Goal: Transaction & Acquisition: Register for event/course

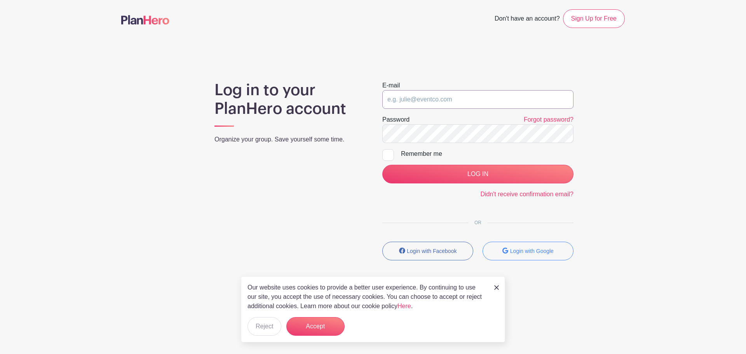
click at [473, 97] on input "email" at bounding box center [477, 99] width 191 height 19
type input "[EMAIL_ADDRESS][DOMAIN_NAME]"
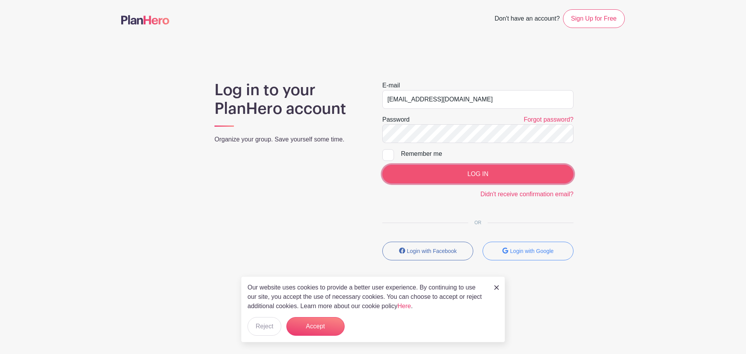
click at [463, 169] on input "LOG IN" at bounding box center [477, 174] width 191 height 19
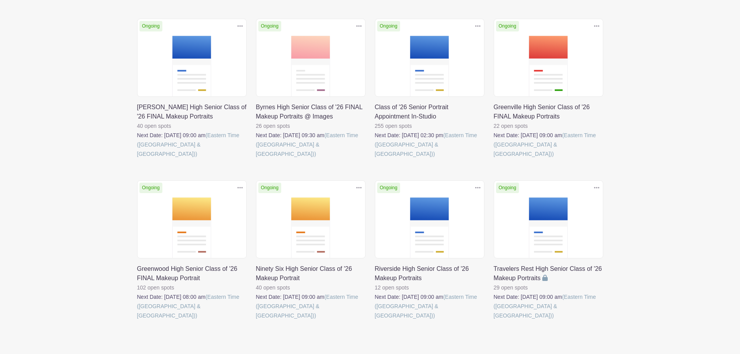
scroll to position [134, 0]
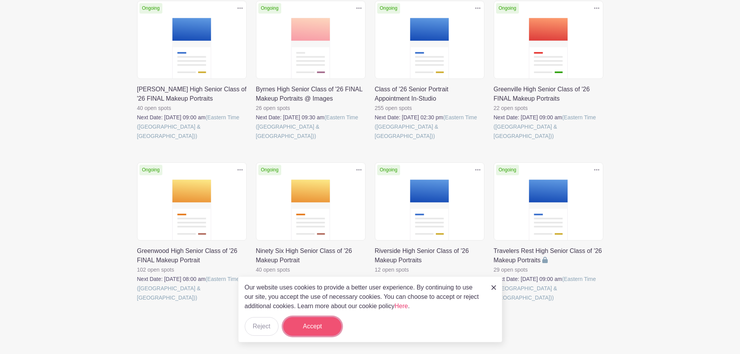
click at [324, 323] on button "Accept" at bounding box center [312, 326] width 58 height 19
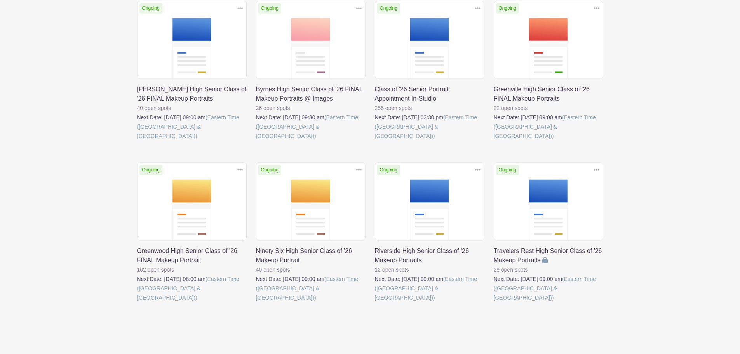
click at [256, 302] on link at bounding box center [256, 302] width 0 height 0
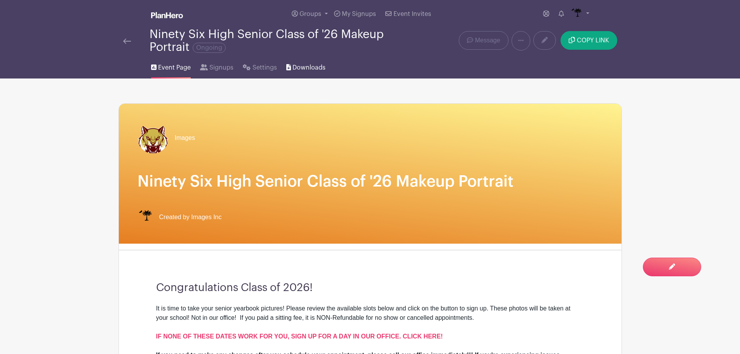
click at [305, 61] on link "Downloads" at bounding box center [305, 66] width 39 height 25
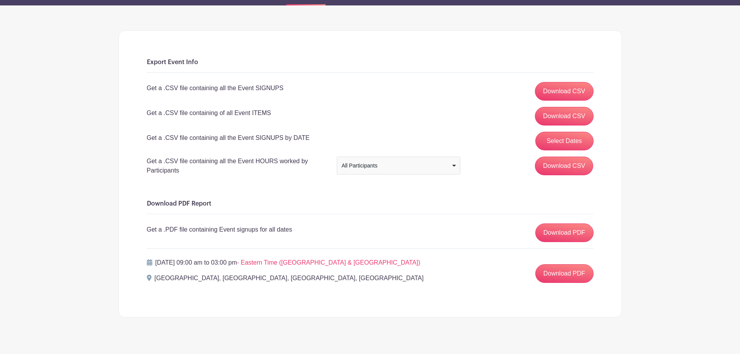
scroll to position [85, 0]
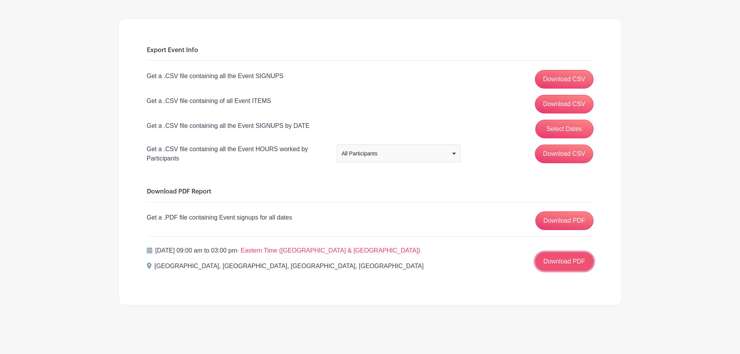
click at [575, 259] on link "Download PDF" at bounding box center [564, 261] width 58 height 19
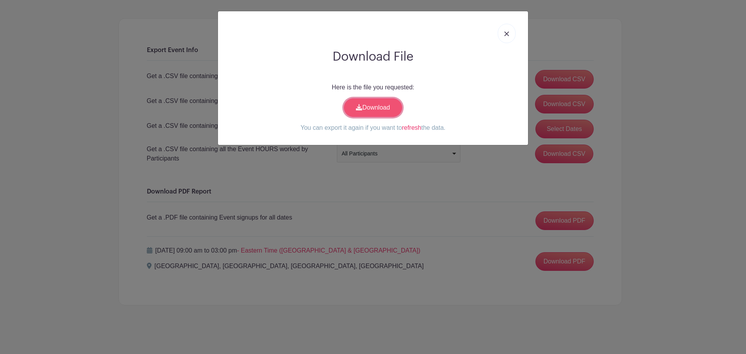
click at [376, 109] on link "Download" at bounding box center [373, 107] width 58 height 19
click at [507, 34] on img at bounding box center [506, 33] width 5 height 5
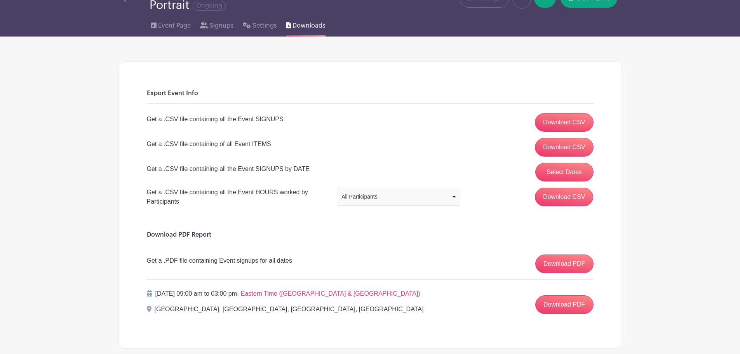
scroll to position [0, 0]
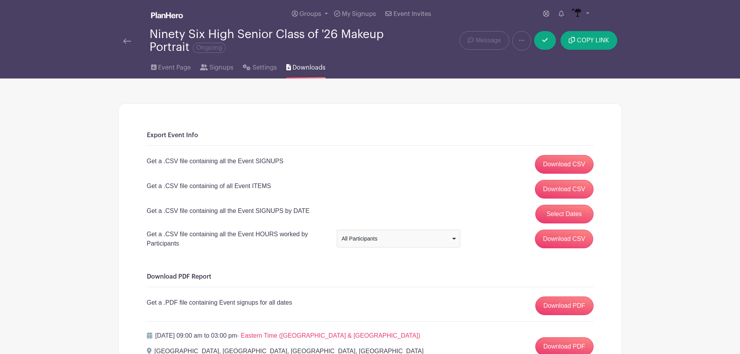
click at [127, 42] on img at bounding box center [127, 40] width 8 height 5
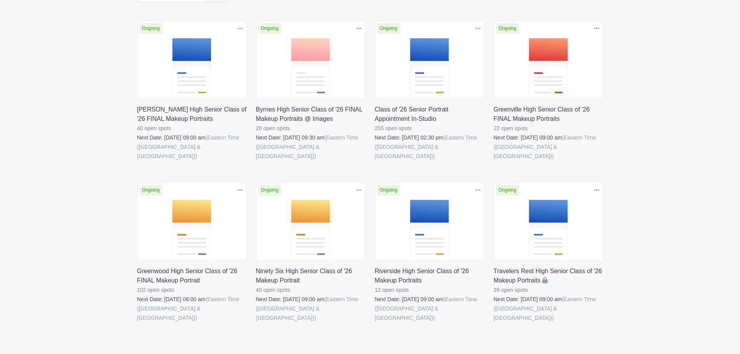
scroll to position [134, 0]
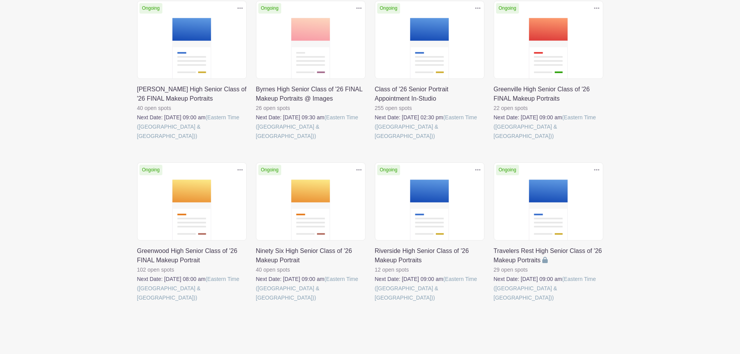
click at [375, 141] on link at bounding box center [375, 141] width 0 height 0
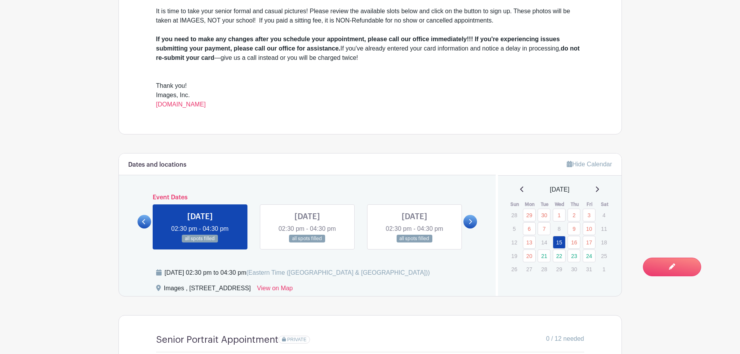
scroll to position [311, 0]
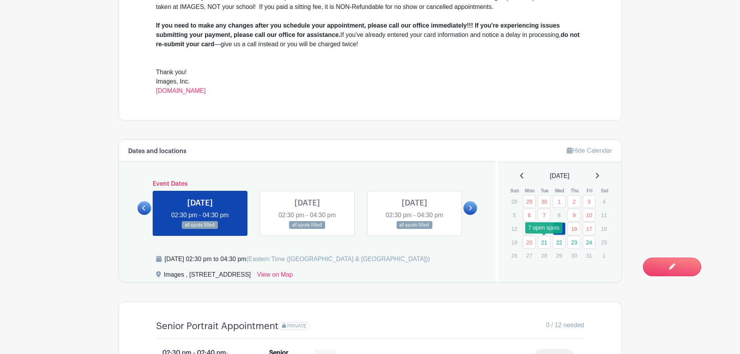
click at [543, 240] on link "21" at bounding box center [544, 242] width 13 height 13
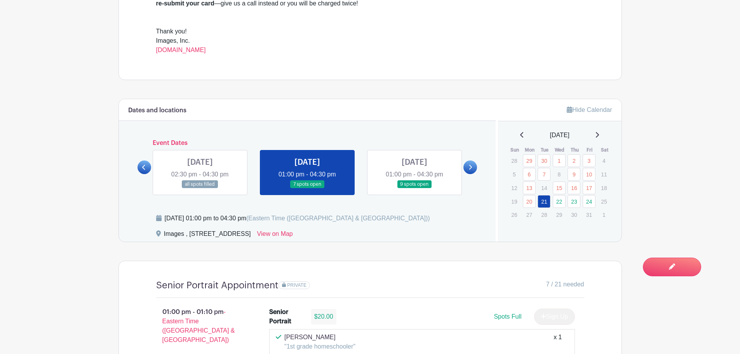
scroll to position [350, 0]
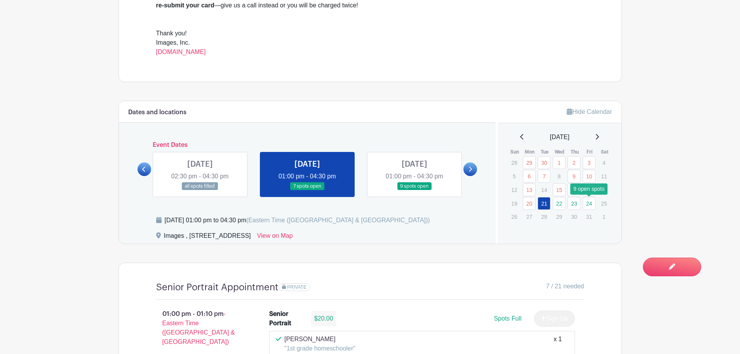
click at [583, 204] on link "24" at bounding box center [589, 203] width 13 height 13
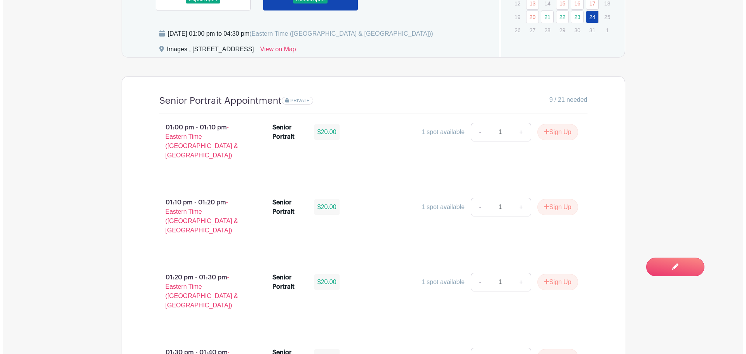
scroll to position [505, 0]
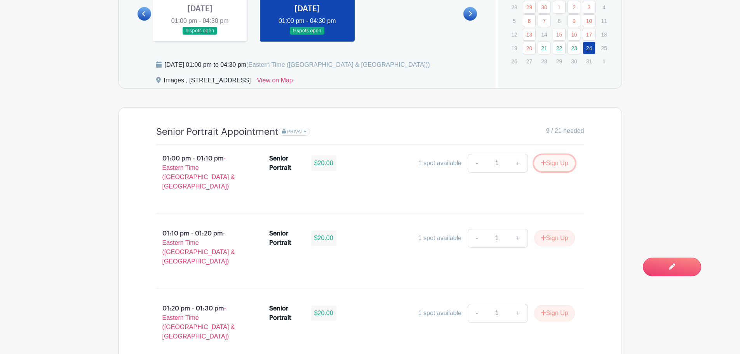
click at [556, 162] on button "Sign Up" at bounding box center [554, 163] width 41 height 16
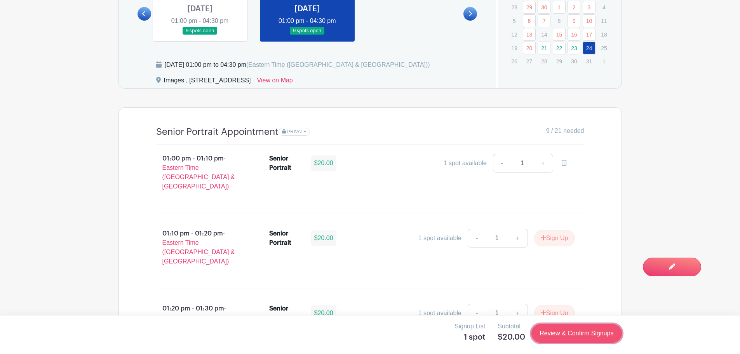
click at [559, 334] on link "Review & Confirm Signups" at bounding box center [576, 333] width 90 height 19
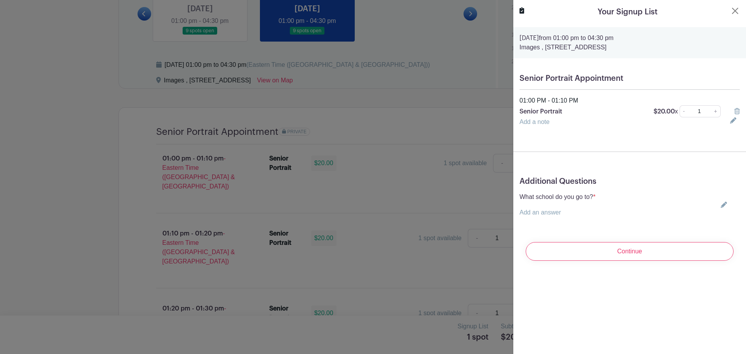
click at [721, 204] on icon at bounding box center [724, 205] width 6 height 6
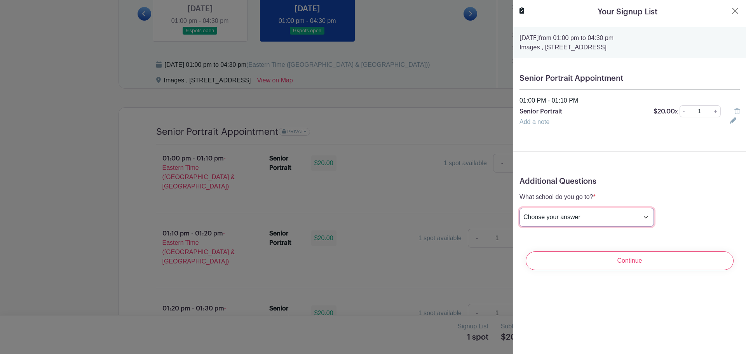
click at [593, 215] on select "Choose your answer [GEOGRAPHIC_DATA] High [PERSON_NAME] High [PERSON_NAME] High…" at bounding box center [586, 217] width 134 height 19
select select "3955"
click at [519, 208] on select "Choose your answer [GEOGRAPHIC_DATA] High [PERSON_NAME] High [PERSON_NAME] High…" at bounding box center [586, 217] width 134 height 19
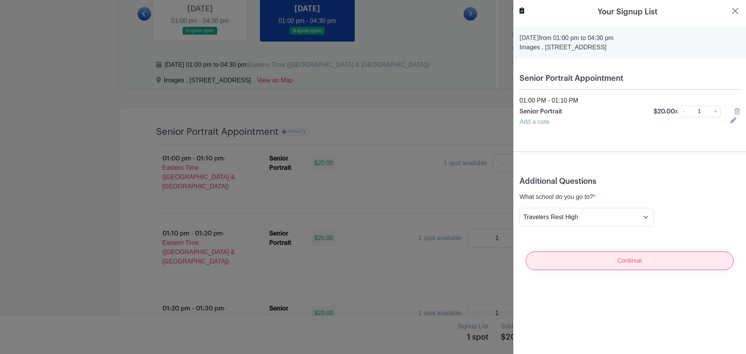
click at [651, 264] on input "Continue" at bounding box center [630, 260] width 208 height 19
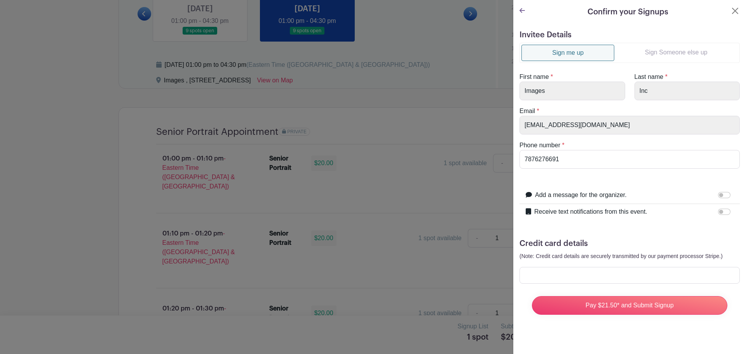
click at [670, 51] on link "Sign Someone else up" at bounding box center [676, 53] width 124 height 16
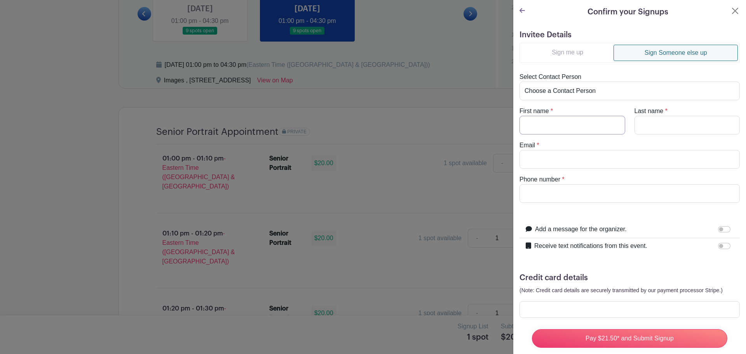
click at [569, 120] on input "First name" at bounding box center [572, 125] width 106 height 19
type input "Charity"
type input "King"
type input "[EMAIL_ADDRESS][DOMAIN_NAME]"
drag, startPoint x: 571, startPoint y: 196, endPoint x: 475, endPoint y: 203, distance: 95.8
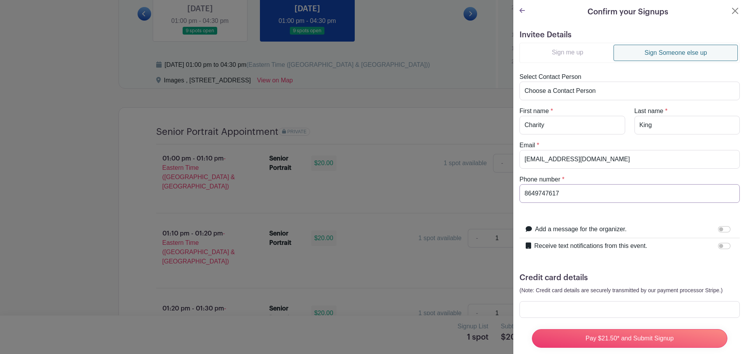
type input "8649747617"
click at [722, 244] on input "Receive text notifications from this event." at bounding box center [724, 246] width 12 height 6
checkbox input "true"
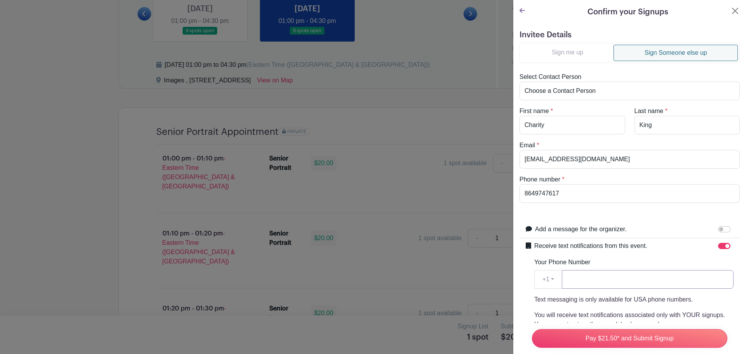
paste input "8649747617"
type input "8649747617"
click at [660, 193] on input "8649747617" at bounding box center [629, 193] width 220 height 19
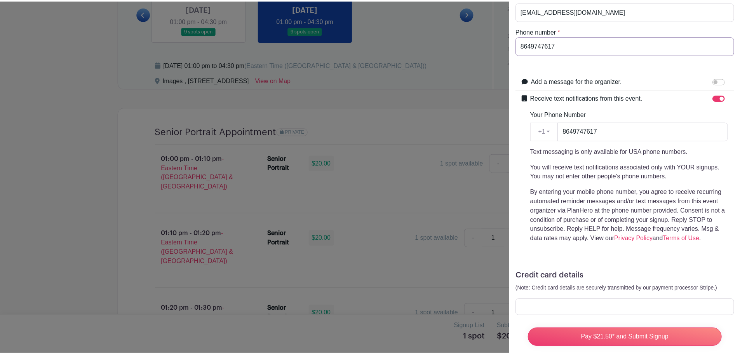
scroll to position [165, 0]
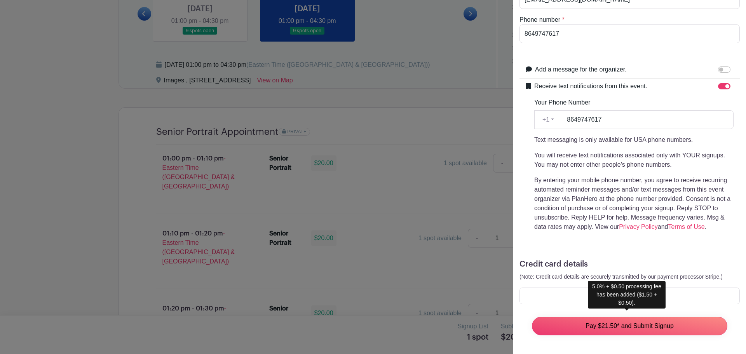
drag, startPoint x: 628, startPoint y: 321, endPoint x: 0, endPoint y: 157, distance: 649.5
click at [628, 321] on input "Pay $21.50* and Submit Signup" at bounding box center [629, 326] width 195 height 19
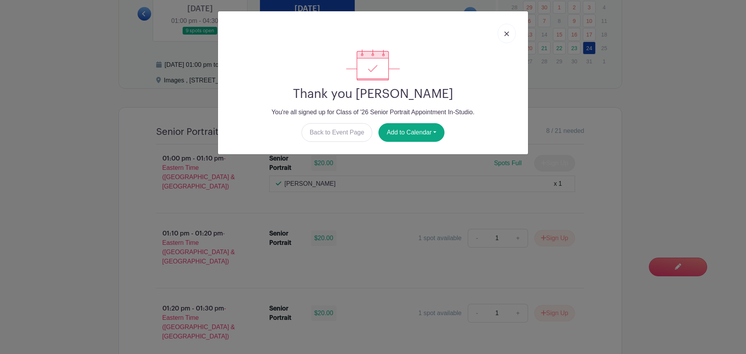
click at [504, 32] on link at bounding box center [507, 33] width 18 height 19
